Goal: Task Accomplishment & Management: Use online tool/utility

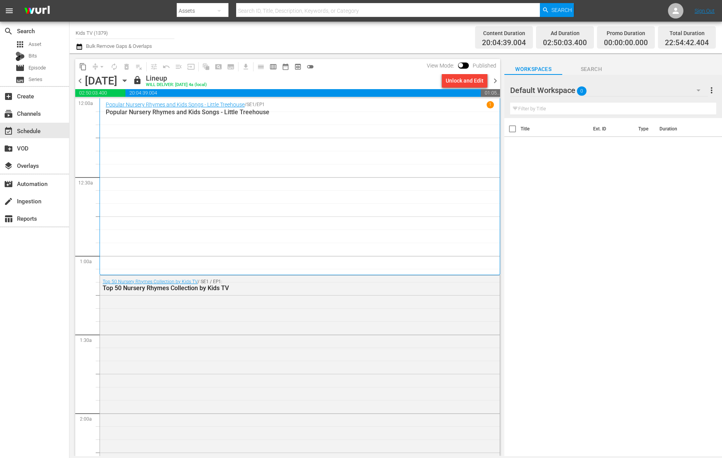
click at [50, 74] on div "apps Asset Bits movie Episode subtitles Series" at bounding box center [34, 62] width 69 height 46
click at [44, 69] on span "Episode" at bounding box center [37, 68] width 17 height 8
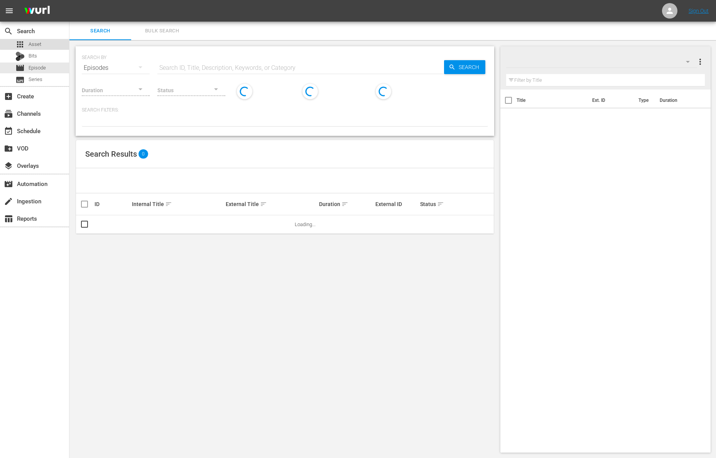
click at [43, 39] on div "apps Asset" at bounding box center [34, 44] width 69 height 11
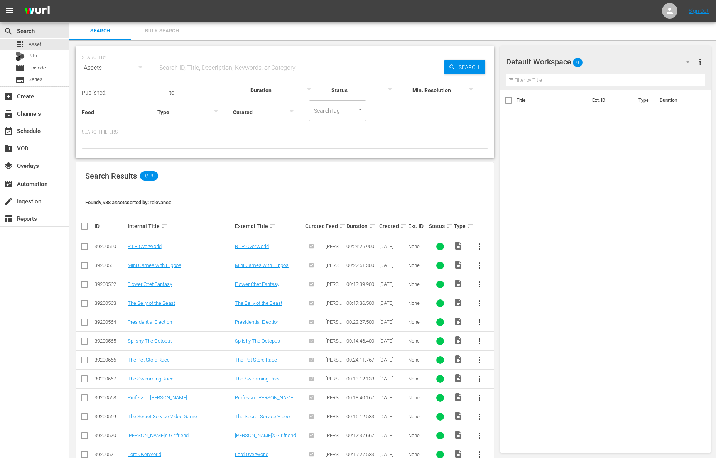
click at [180, 69] on input "text" at bounding box center [300, 68] width 287 height 19
type input "collection of the best nursery rhymes"
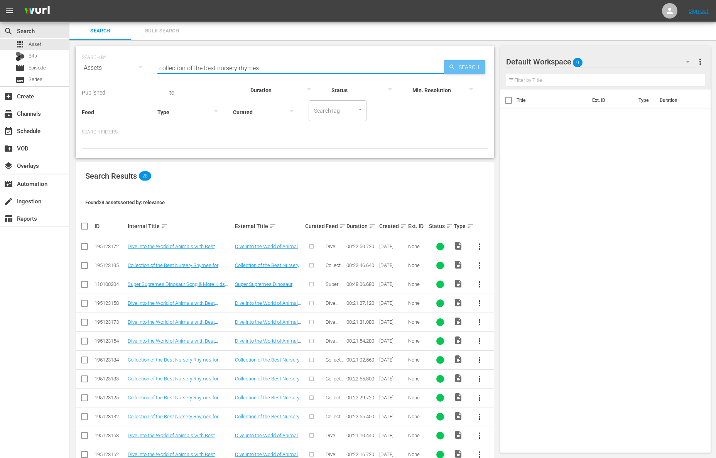
click at [445, 61] on div "Search" at bounding box center [464, 67] width 41 height 14
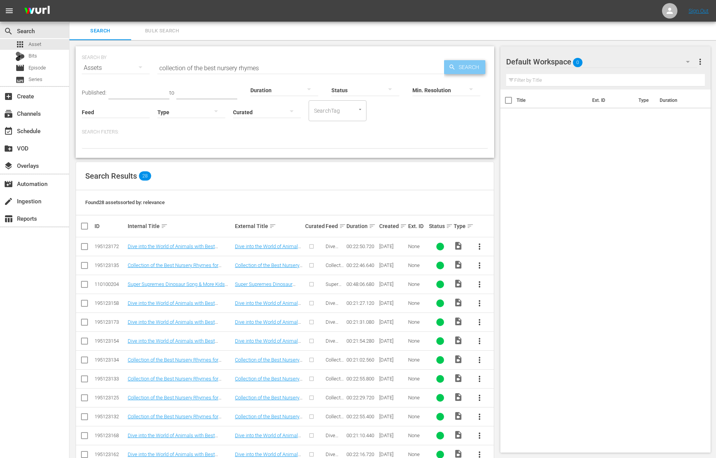
click at [452, 65] on icon "button" at bounding box center [451, 66] width 5 height 5
click at [218, 266] on link "Collection of the Best Nursery Rhymes for Preschoolers - S1 - Preschool Nursery…" at bounding box center [177, 270] width 99 height 17
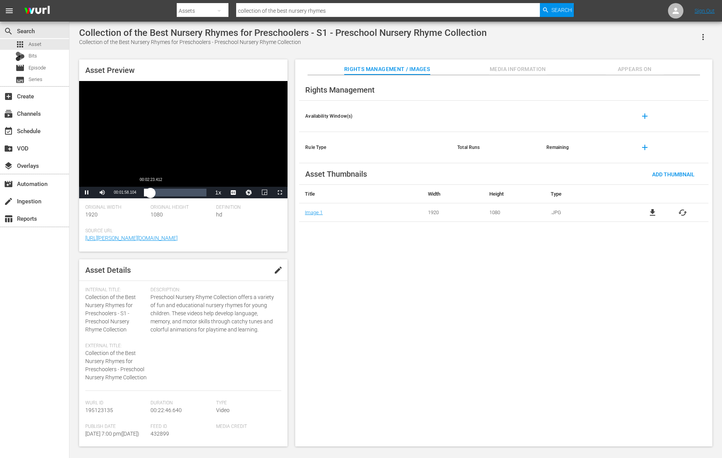
drag, startPoint x: 143, startPoint y: 192, endPoint x: 150, endPoint y: 192, distance: 7.3
click at [150, 192] on div "00:01:58.720" at bounding box center [147, 193] width 7 height 8
click at [87, 192] on span "Video Player" at bounding box center [87, 192] width 0 height 0
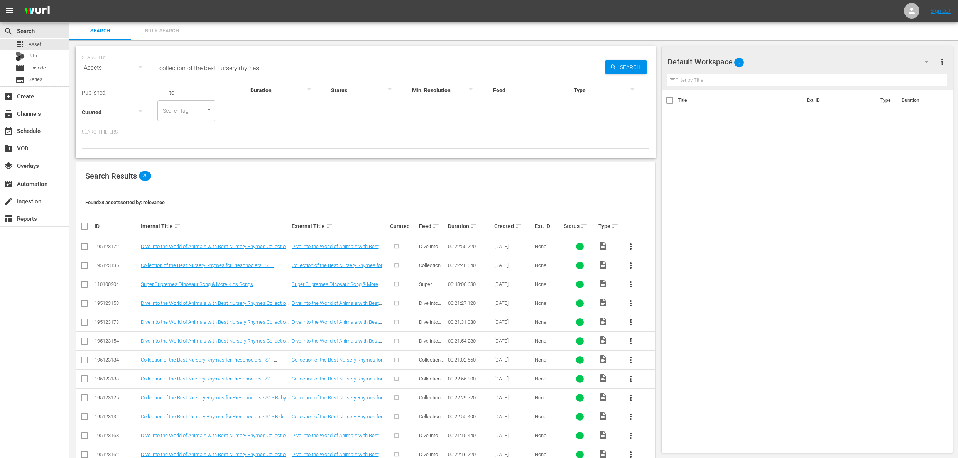
click at [632, 266] on span "more_vert" at bounding box center [630, 265] width 9 height 9
click at [658, 324] on div "Episode" at bounding box center [672, 324] width 52 height 19
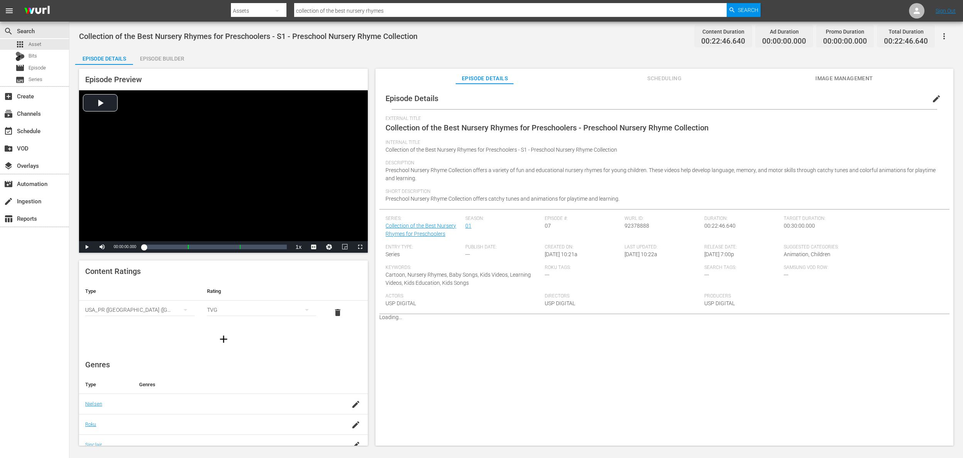
click at [179, 60] on div "Episode Builder" at bounding box center [162, 58] width 58 height 19
